Goal: Task Accomplishment & Management: Manage account settings

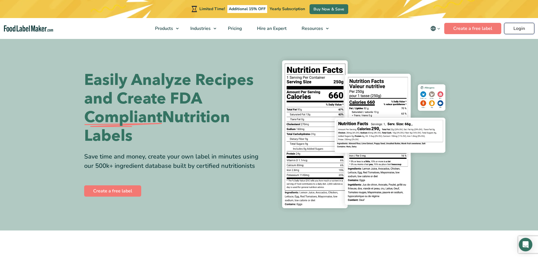
click at [519, 30] on link "Login" at bounding box center [519, 28] width 30 height 11
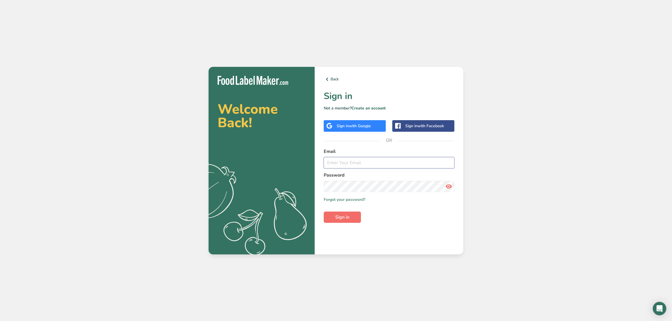
type input "srobinson@stuffed-foods.com"
click at [349, 213] on button "Sign in" at bounding box center [342, 217] width 37 height 11
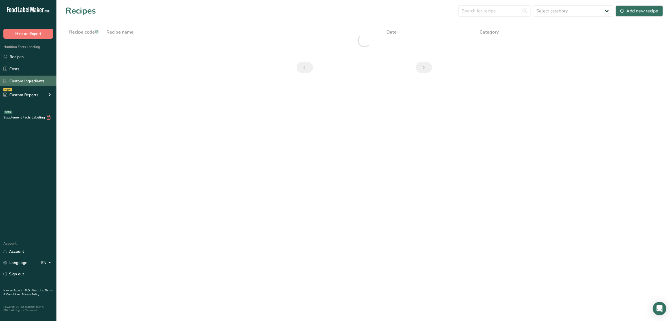
click at [33, 82] on link "Custom Ingredients" at bounding box center [28, 81] width 56 height 11
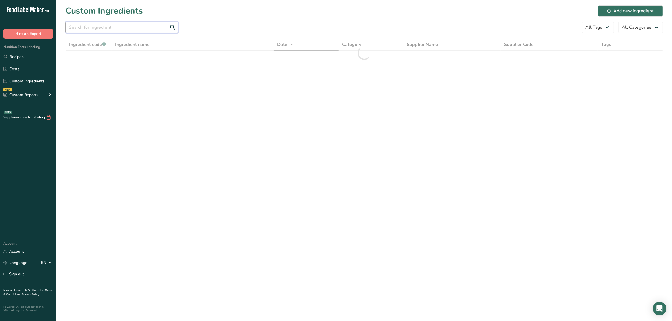
click at [108, 27] on input "text" at bounding box center [121, 27] width 113 height 11
paste input "RD-01010"
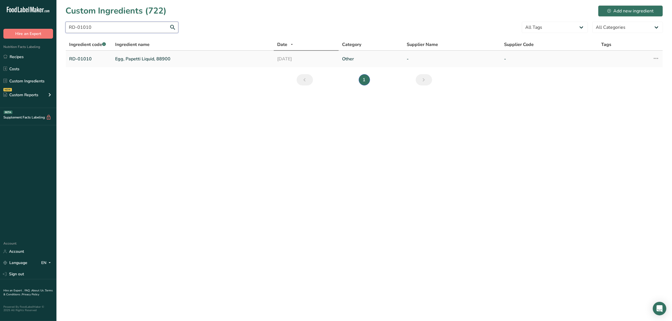
type input "RD-01010"
click at [132, 61] on link "Egg, Papetti Liquid, 88900" at bounding box center [192, 59] width 155 height 7
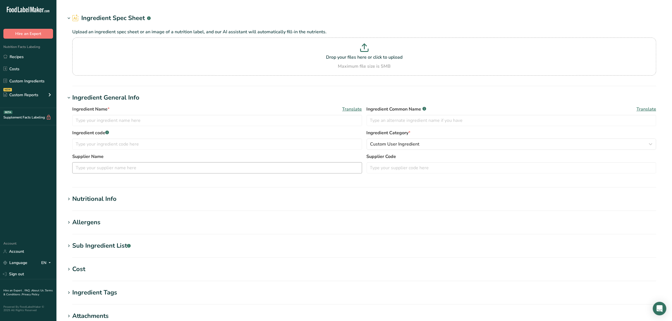
type input "Egg, Papetti Liquid, 88900"
type input "liquid whole eggs"
type input "RD-01010"
type textarea "whole eggs, citric acid [preserves color]"
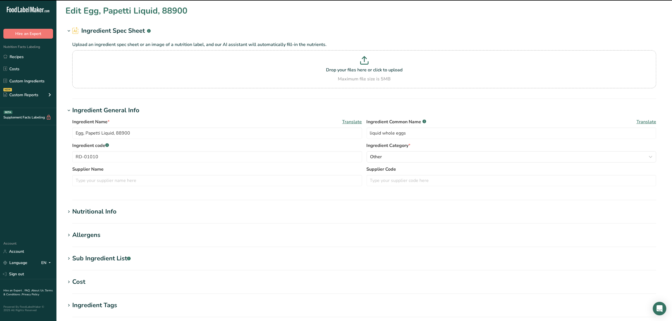
click at [111, 260] on div "Sub Ingredient List .a-a{fill:#347362;}.b-a{fill:#fff;}" at bounding box center [101, 258] width 58 height 9
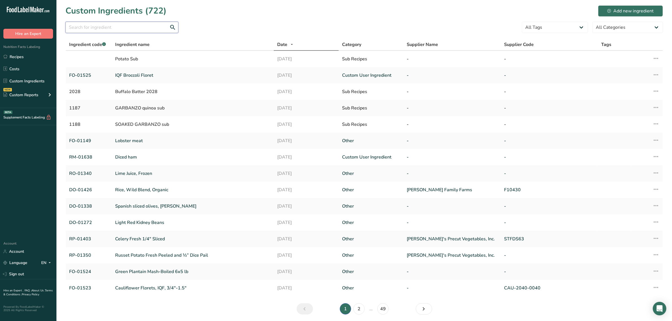
click at [142, 27] on input "text" at bounding box center [121, 27] width 113 height 11
paste input "RD-01552"
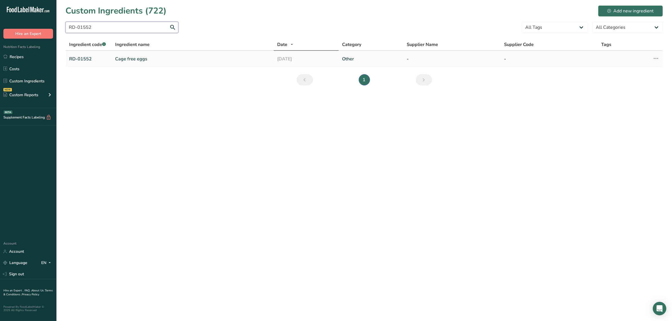
type input "RD-01552"
click at [129, 60] on link "Cage free eggs" at bounding box center [192, 59] width 155 height 7
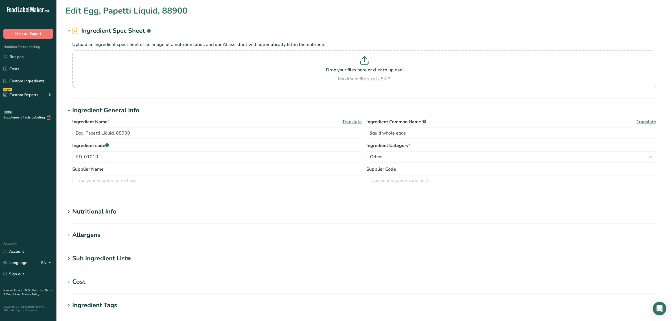
type input "Cage free eggs"
type input "cage-free liquid whole eggs with citric acid"
type input "RD-01552"
click at [111, 257] on div "Sub Ingredient List .a-a{fill:#347362;}.b-a{fill:#fff;}" at bounding box center [101, 258] width 58 height 9
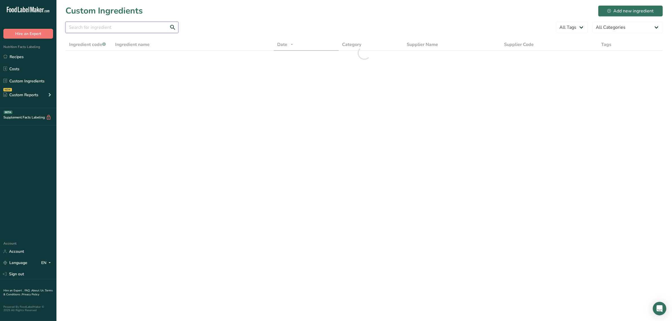
drag, startPoint x: 152, startPoint y: 32, endPoint x: 149, endPoint y: 30, distance: 3.2
click at [152, 32] on input "text" at bounding box center [121, 27] width 113 height 11
paste input "RM-01177"
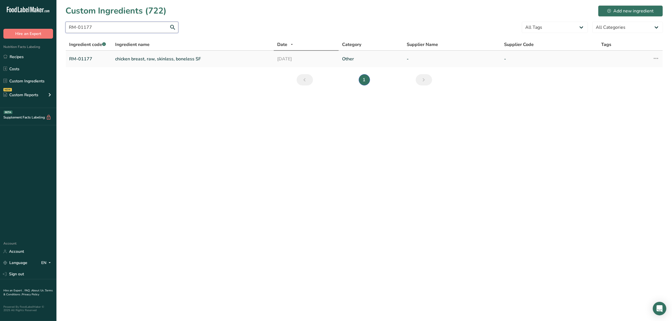
type input "RM-01177"
click at [148, 58] on link "chicken breast, raw, skinless, boneless SF" at bounding box center [192, 59] width 155 height 7
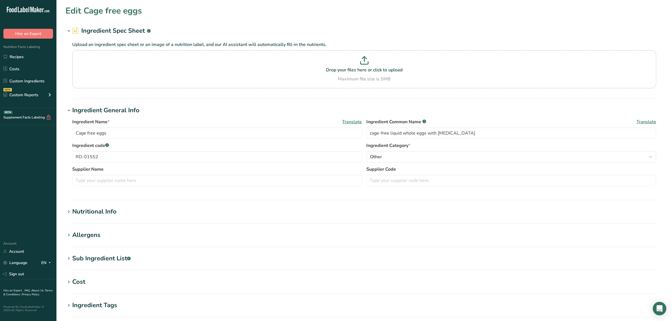
type input "chicken breast, raw, skinless, boneless SF"
type input "chicken breast with rib meat"
type input "RM-01177"
click at [101, 255] on div "Sub Ingredient List .a-a{fill:#347362;}.b-a{fill:#fff;}" at bounding box center [101, 258] width 58 height 9
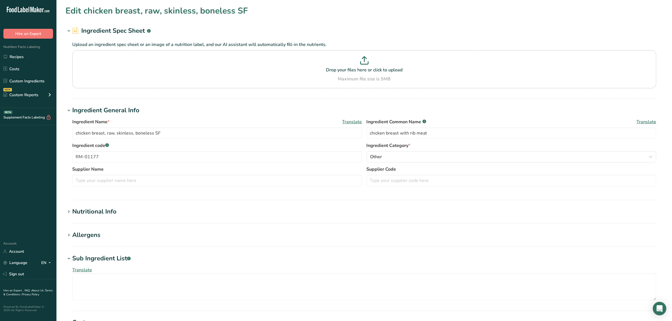
click at [112, 209] on div "Nutritional Info" at bounding box center [94, 211] width 44 height 9
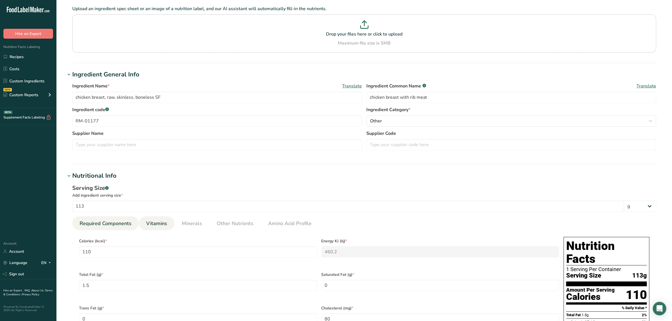
scroll to position [35, 0]
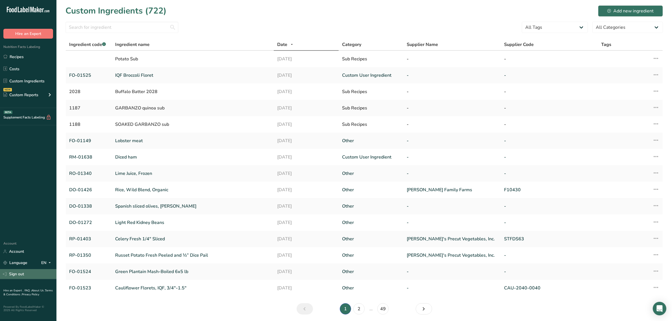
click at [27, 275] on link "Sign out" at bounding box center [28, 274] width 56 height 10
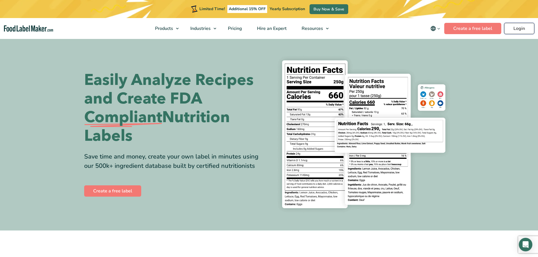
click at [519, 28] on link "Login" at bounding box center [519, 28] width 30 height 11
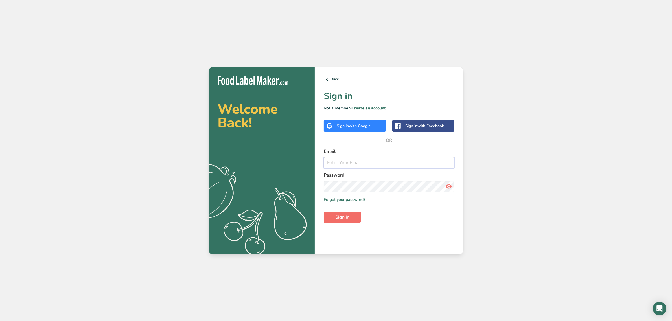
type input "srobinson@stuffed-foods.com"
click at [351, 217] on button "Sign in" at bounding box center [342, 217] width 37 height 11
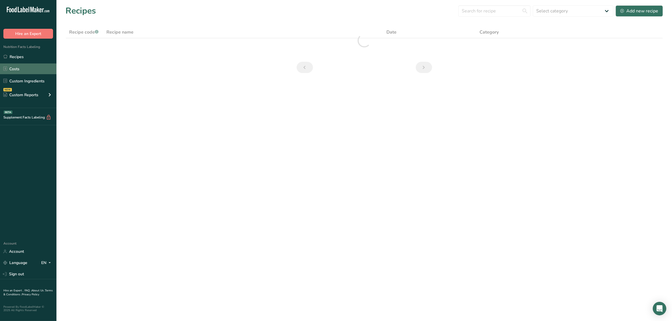
click at [10, 73] on link "Costs" at bounding box center [28, 69] width 56 height 11
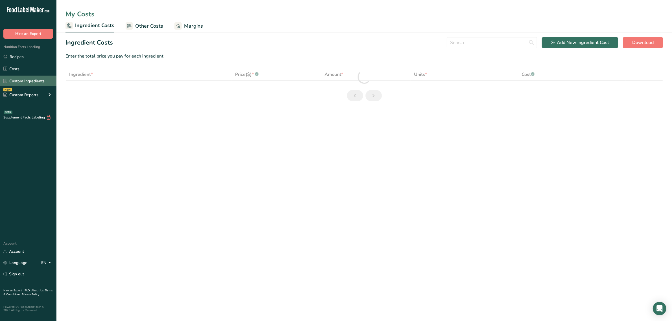
click at [14, 78] on link "Custom Ingredients" at bounding box center [28, 81] width 56 height 11
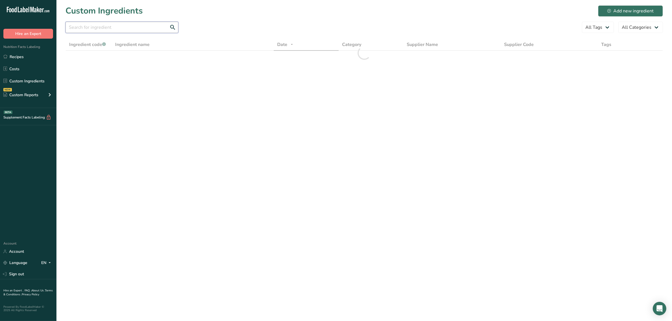
click at [89, 25] on input "text" at bounding box center [121, 27] width 113 height 11
paste input "FM-01092"
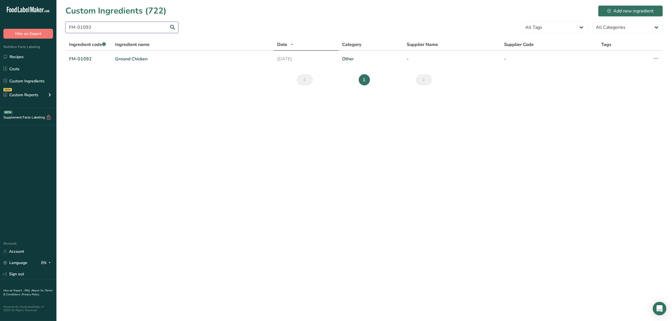
type input "FM-01092"
click at [129, 56] on link "Ground Chicken" at bounding box center [192, 59] width 155 height 7
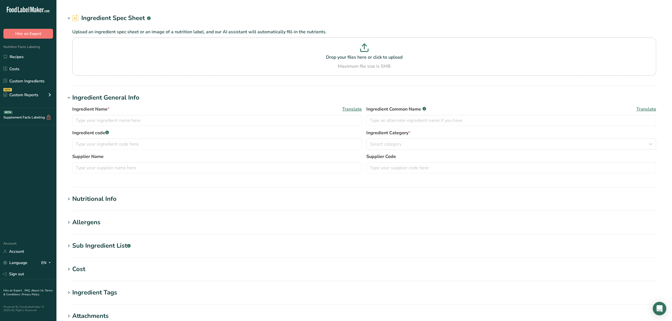
type input "Ground Chicken"
type input "chicken breast with rib meat"
type input "FM-01092"
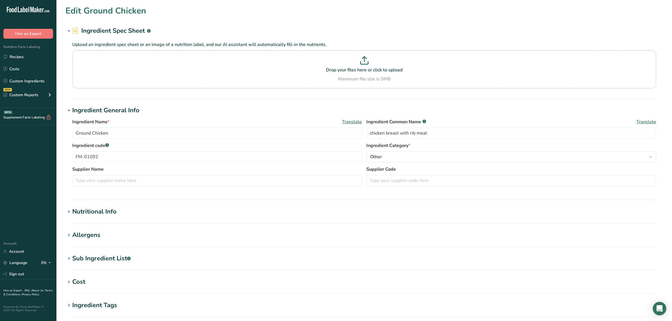
click at [92, 254] on div "Sub Ingredient List .a-a{fill:#347362;}.b-a{fill:#fff;}" at bounding box center [101, 258] width 58 height 9
click at [95, 216] on div "Nutritional Info" at bounding box center [94, 211] width 44 height 9
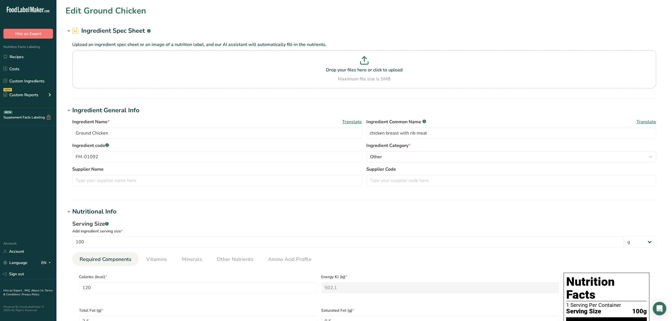
click at [102, 215] on div "Nutritional Info" at bounding box center [94, 211] width 44 height 9
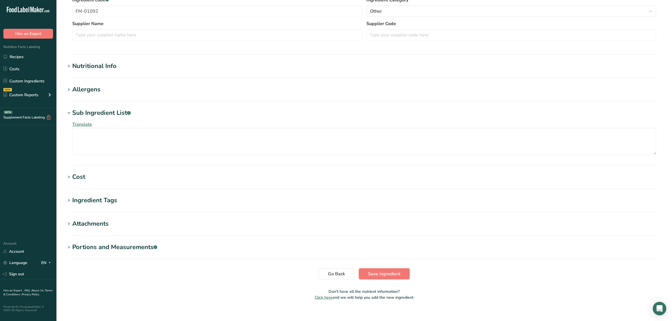
scroll to position [152, 0]
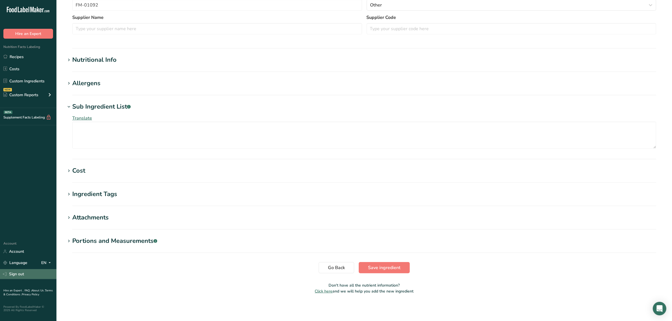
click at [16, 274] on link "Sign out" at bounding box center [28, 274] width 56 height 10
